Goal: Transaction & Acquisition: Purchase product/service

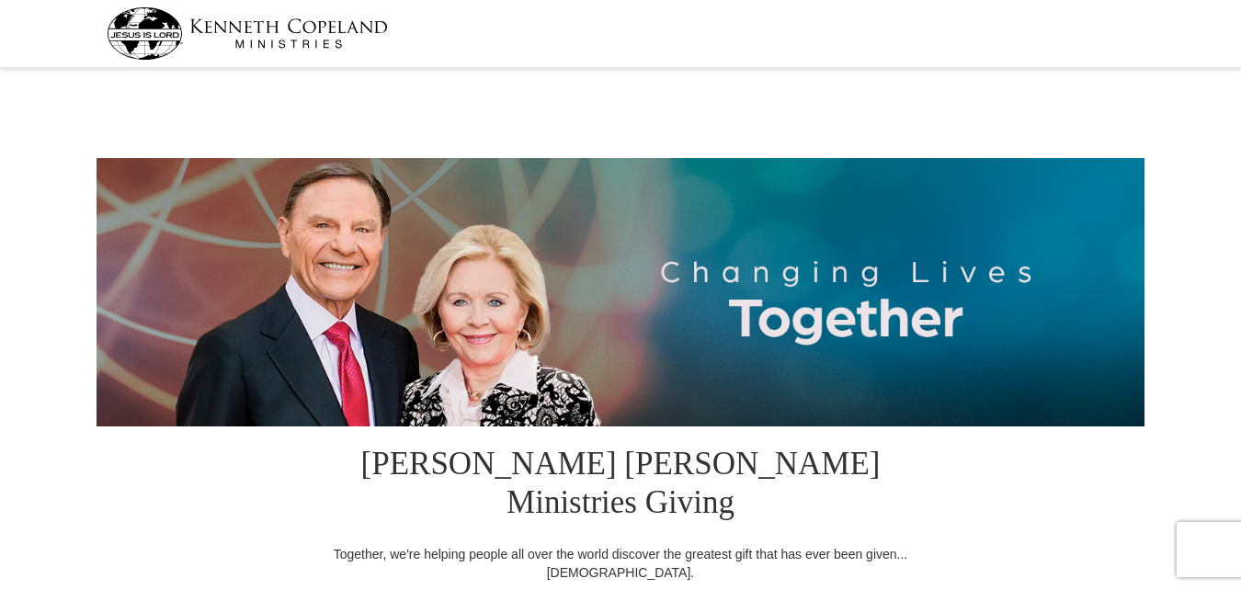
select select "PA"
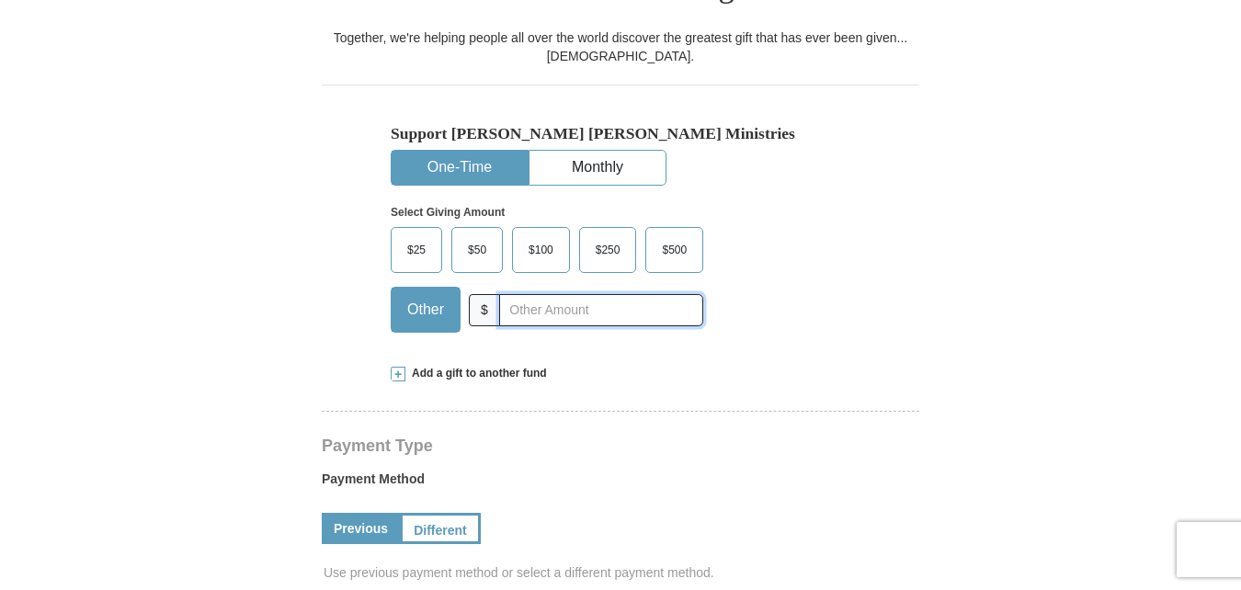
click at [543, 294] on input "text" at bounding box center [601, 310] width 204 height 32
click at [555, 294] on input "text" at bounding box center [601, 310] width 204 height 32
type input "2"
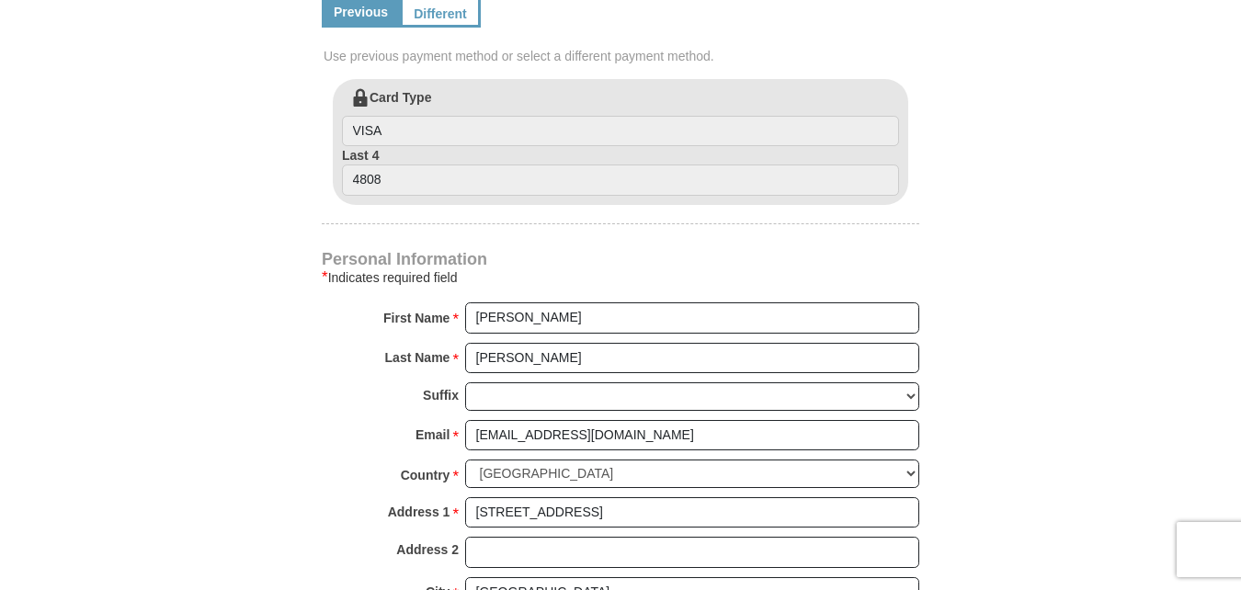
scroll to position [1549, 0]
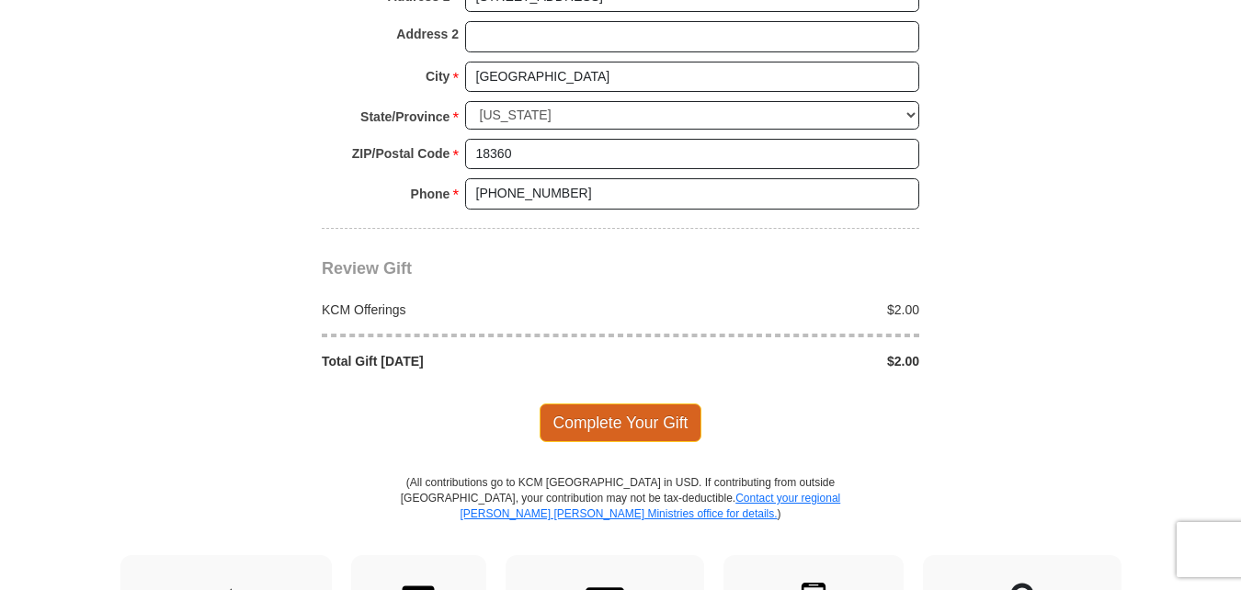
click at [619, 404] on span "Complete Your Gift" at bounding box center [621, 423] width 163 height 39
